Goal: Find specific page/section: Find specific page/section

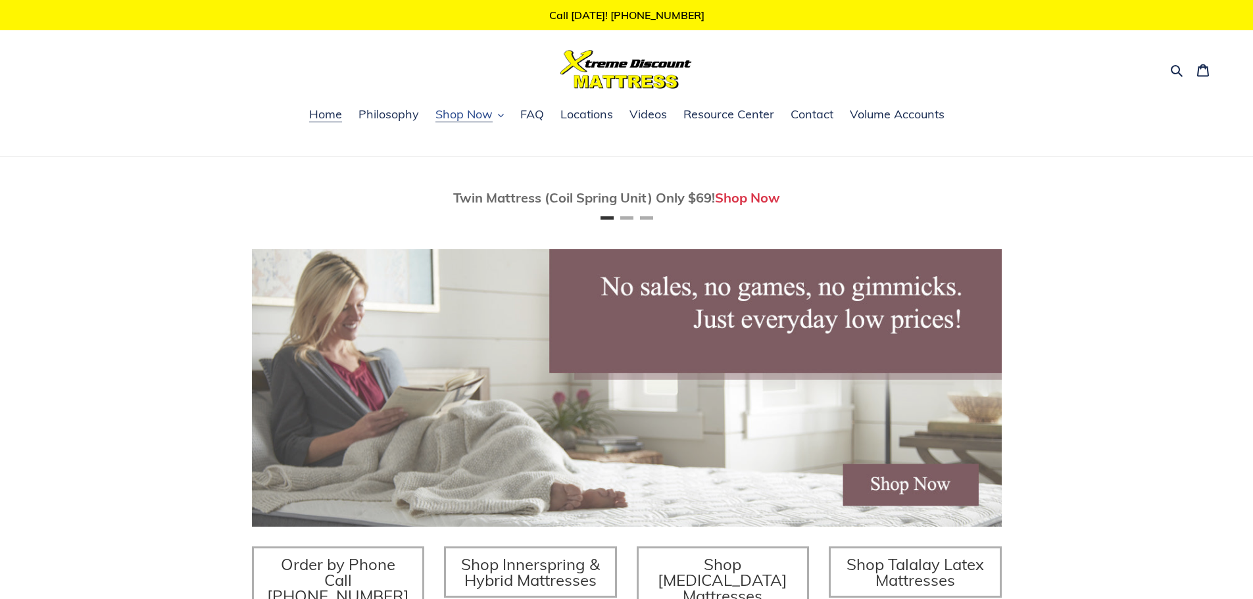
click at [493, 114] on button "Shop Now" at bounding box center [470, 115] width 82 height 20
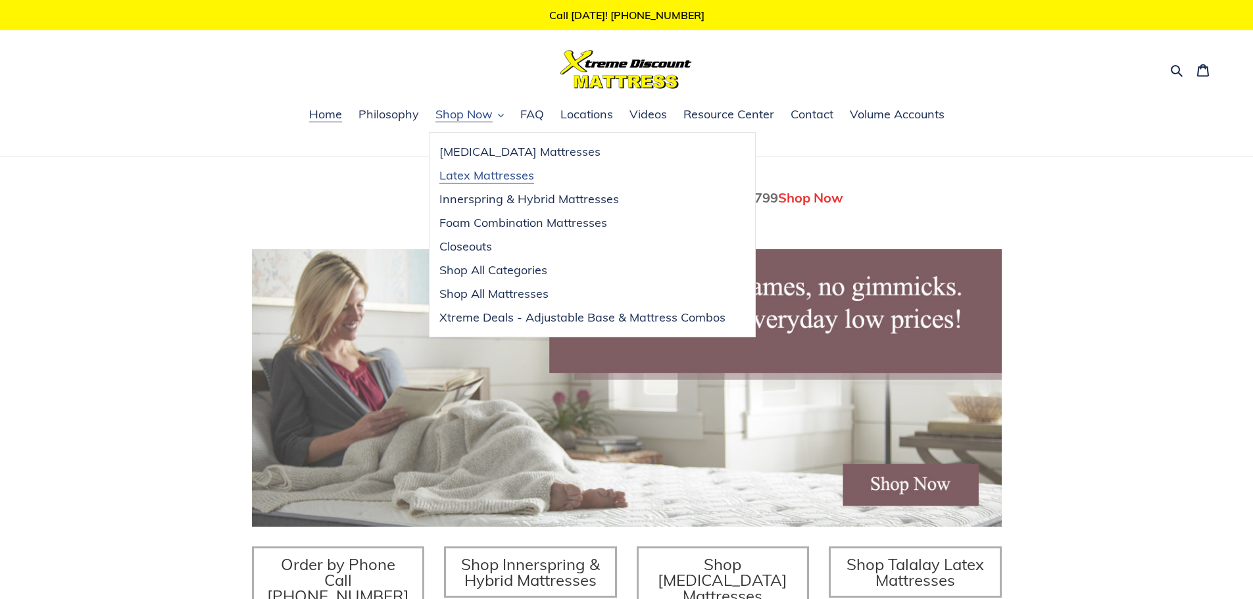
scroll to position [0, 750]
click at [529, 198] on span "Innerspring & Hybrid Mattresses" at bounding box center [529, 199] width 180 height 16
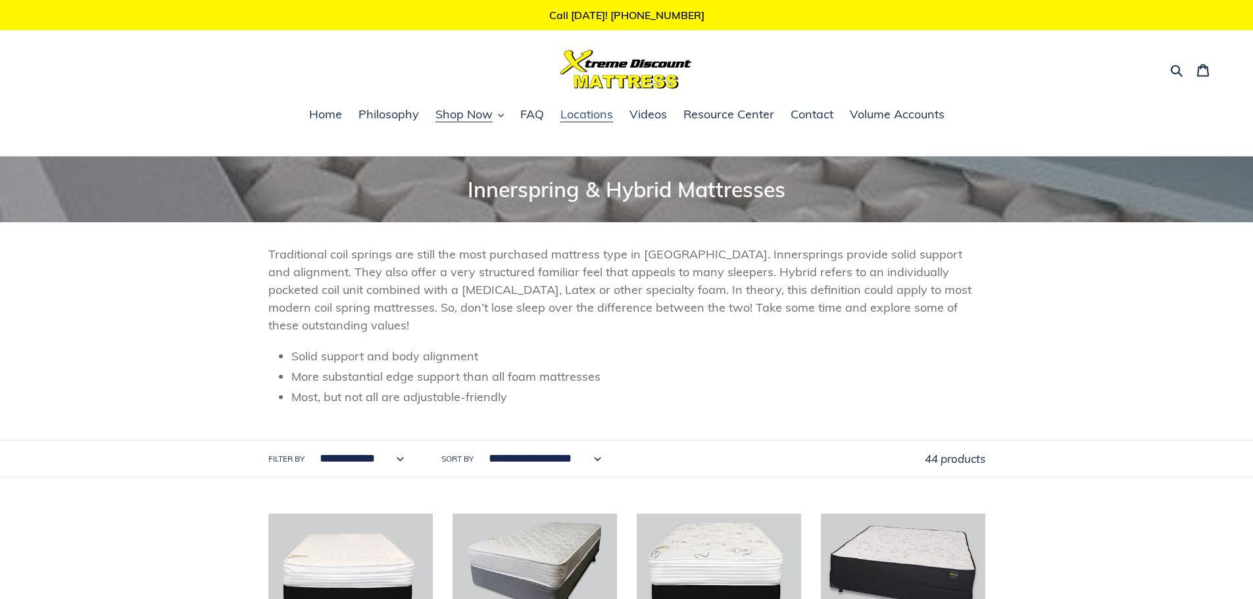
click at [595, 116] on span "Locations" at bounding box center [586, 115] width 53 height 16
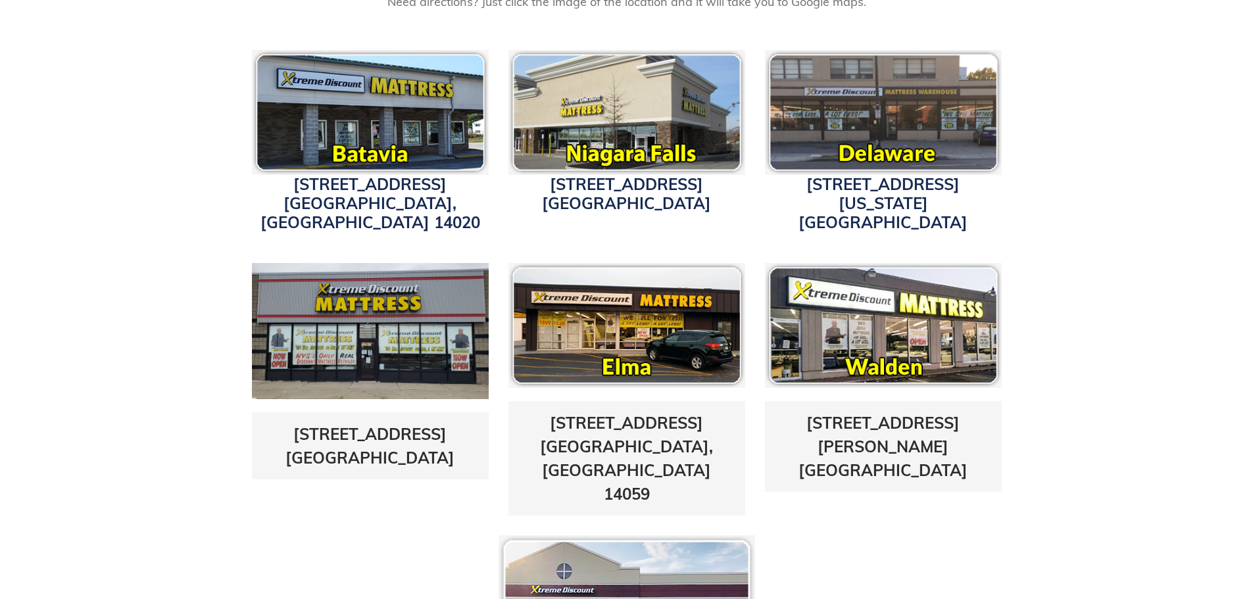
scroll to position [460, 0]
